Goal: Task Accomplishment & Management: Use online tool/utility

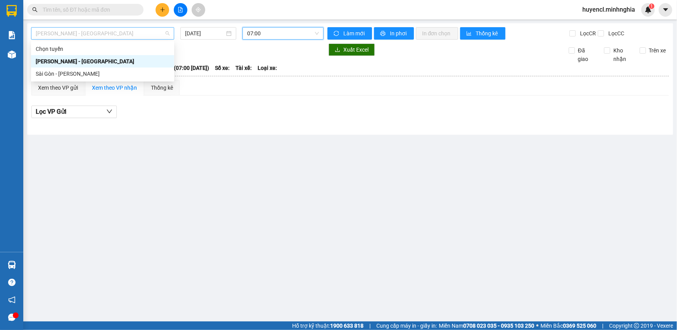
click at [153, 35] on span "[PERSON_NAME] - [GEOGRAPHIC_DATA]" at bounding box center [103, 34] width 134 height 12
click at [120, 74] on div "Sài Gòn - [PERSON_NAME]" at bounding box center [103, 73] width 134 height 9
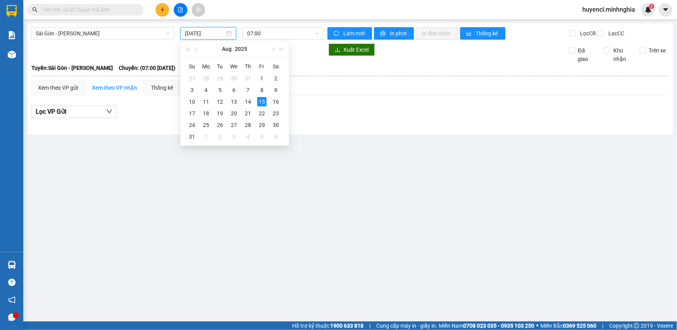
click at [207, 35] on input "[DATE]" at bounding box center [205, 33] width 40 height 9
click at [245, 102] on div "14" at bounding box center [247, 101] width 9 height 9
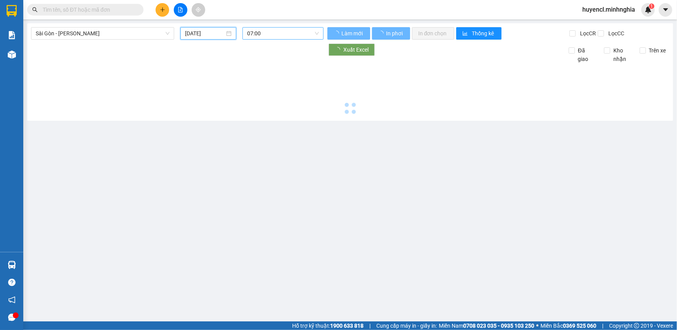
type input "[DATE]"
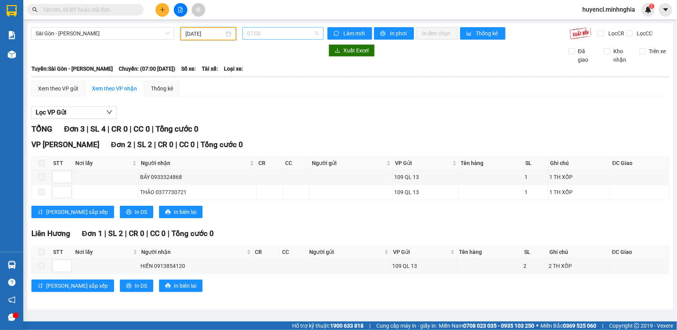
click at [285, 31] on span "07:00" at bounding box center [283, 34] width 72 height 12
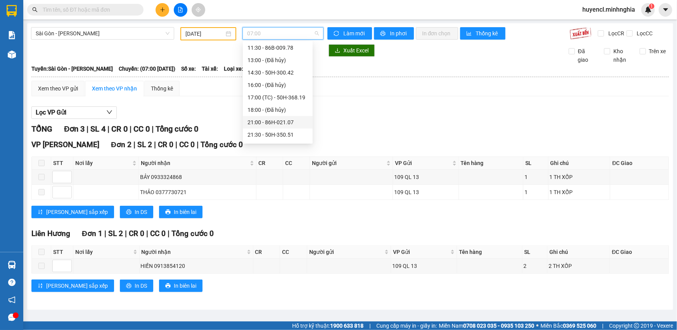
scroll to position [87, 0]
click at [273, 108] on div "21:00 - 86H-021.07" at bounding box center [278, 111] width 61 height 9
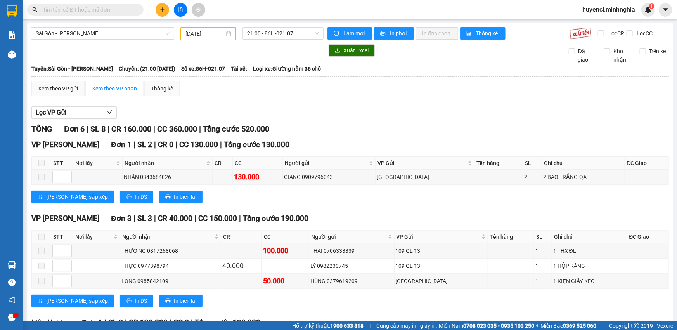
click at [297, 42] on div "[GEOGRAPHIC_DATA] - [GEOGRAPHIC_DATA] [DATE] 21:00 - 86H-021.07 Làm mới In phơi…" at bounding box center [350, 247] width 646 height 449
click at [297, 32] on span "21:00 - 86H-021.07" at bounding box center [283, 34] width 72 height 12
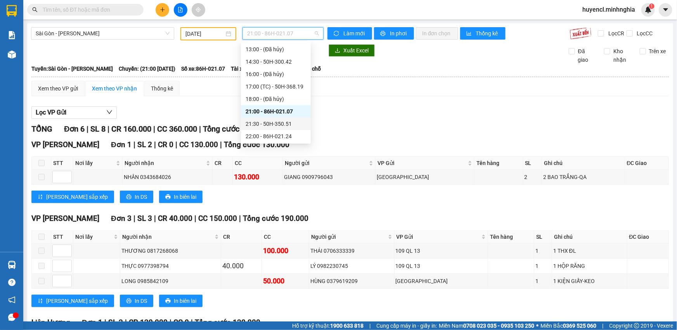
click at [281, 122] on div "21:30 - 50H-350.51" at bounding box center [276, 124] width 61 height 9
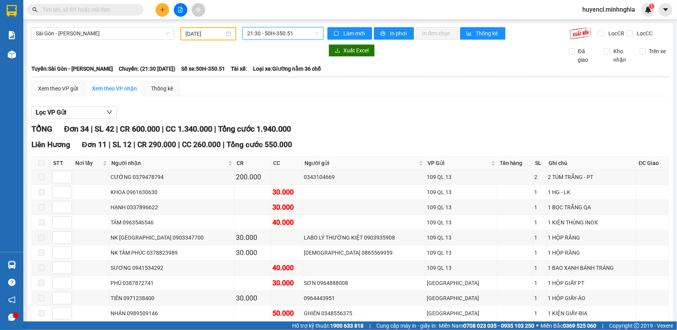
click at [282, 34] on span "21:30 - 50H-350.51" at bounding box center [283, 34] width 72 height 12
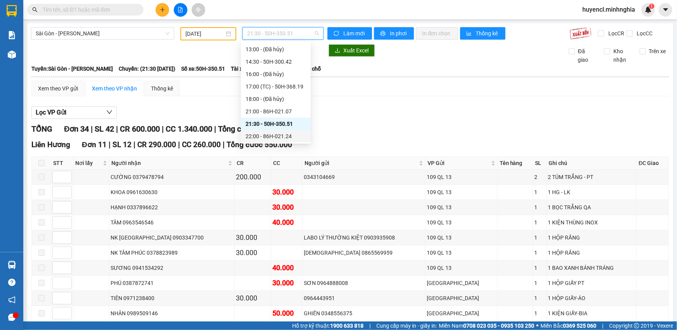
click at [288, 141] on div "22:00 - 86H-021.24" at bounding box center [276, 136] width 70 height 12
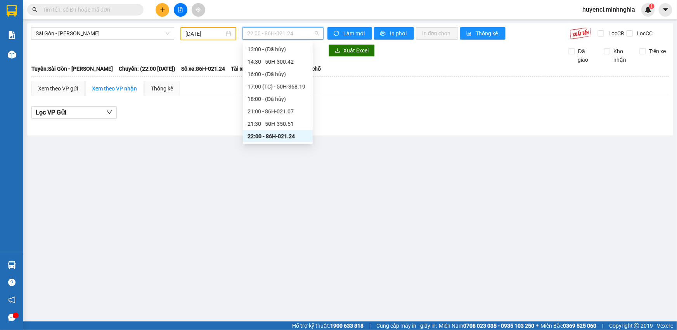
click at [285, 34] on span "22:00 - 86H-021.24" at bounding box center [283, 34] width 72 height 12
click at [277, 113] on div "21:00 - 86H-021.07" at bounding box center [278, 111] width 61 height 9
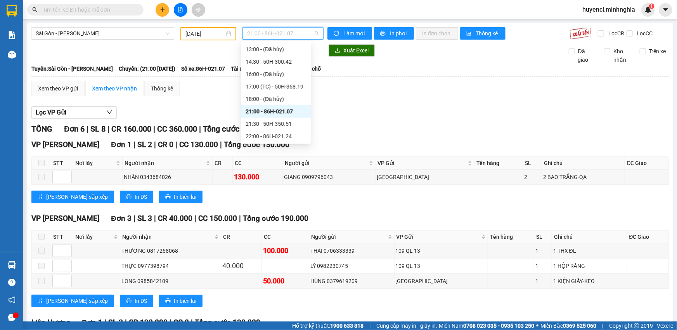
click at [300, 35] on span "21:00 - 86H-021.07" at bounding box center [283, 34] width 72 height 12
click at [296, 111] on div "21:00 - 86H-021.07" at bounding box center [276, 111] width 61 height 9
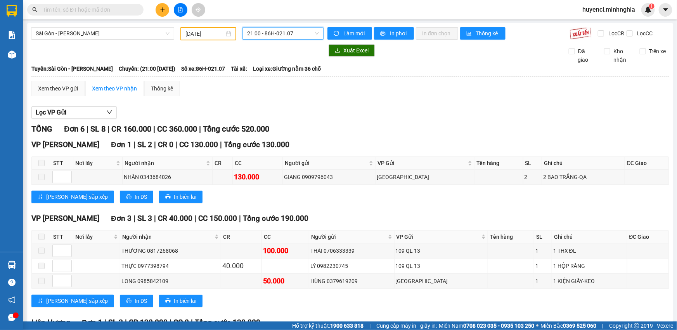
click at [276, 37] on span "21:00 - 86H-021.07" at bounding box center [283, 34] width 72 height 12
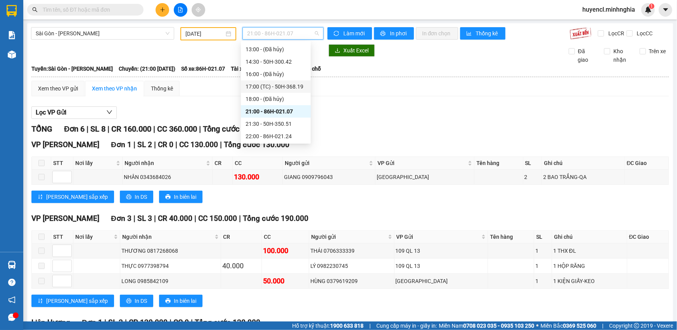
click at [287, 89] on div "17:00 (TC) - 50H-368.19" at bounding box center [276, 86] width 61 height 9
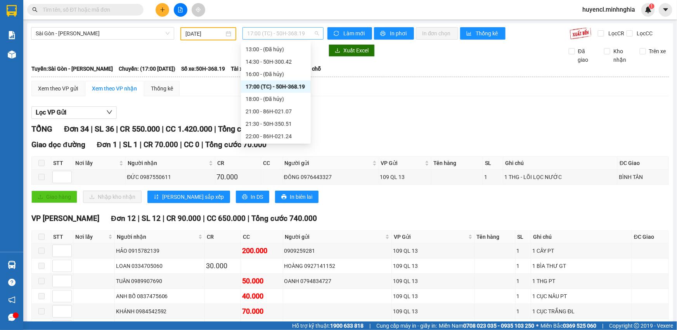
click at [277, 33] on span "17:00 (TC) - 50H-368.19" at bounding box center [283, 34] width 72 height 12
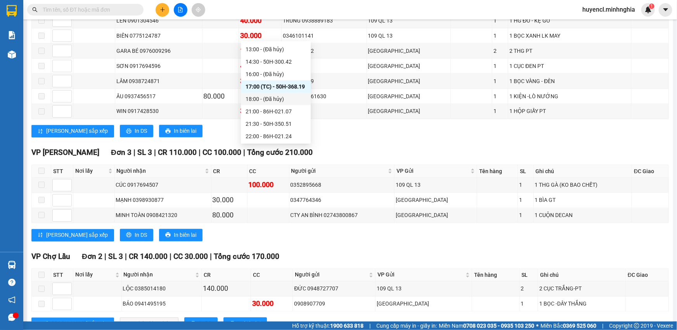
scroll to position [423, 0]
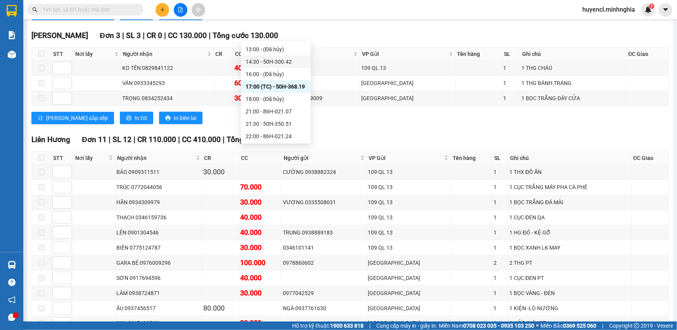
click at [290, 60] on div "14:30 - 50H-300.42" at bounding box center [276, 61] width 61 height 9
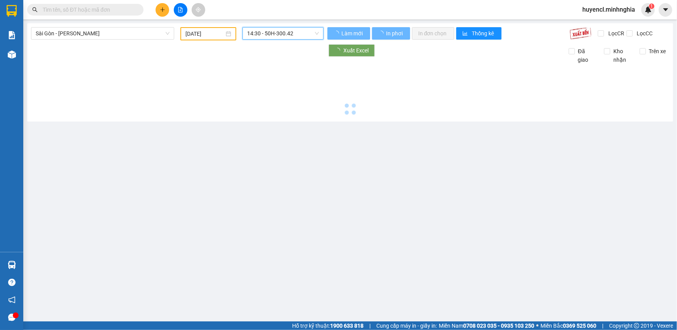
scroll to position [0, 0]
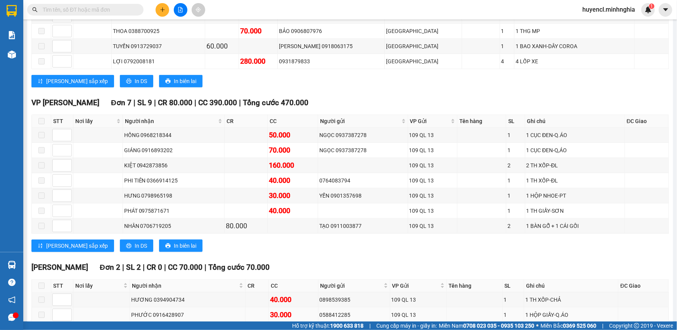
scroll to position [458, 0]
